Goal: Find specific page/section: Find specific page/section

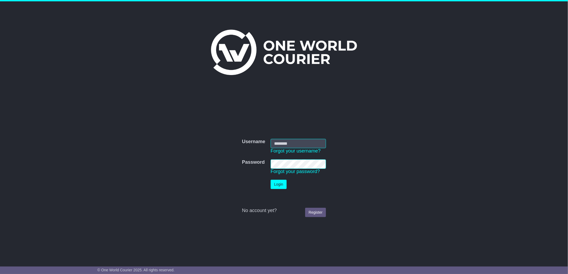
type input "****"
click at [274, 186] on button "Login" at bounding box center [279, 184] width 16 height 9
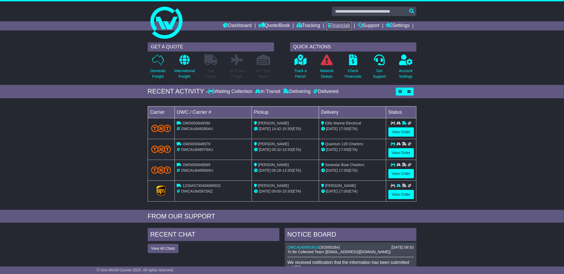
click at [336, 28] on link "Financials" at bounding box center [339, 25] width 24 height 9
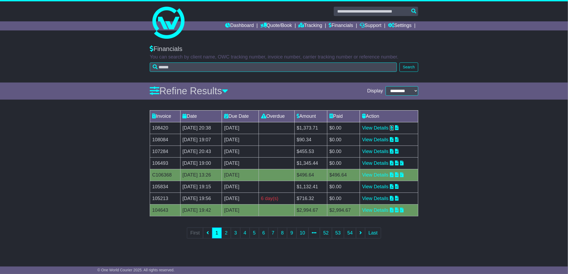
click at [394, 128] on icon at bounding box center [392, 127] width 4 height 5
